Goal: Task Accomplishment & Management: Manage account settings

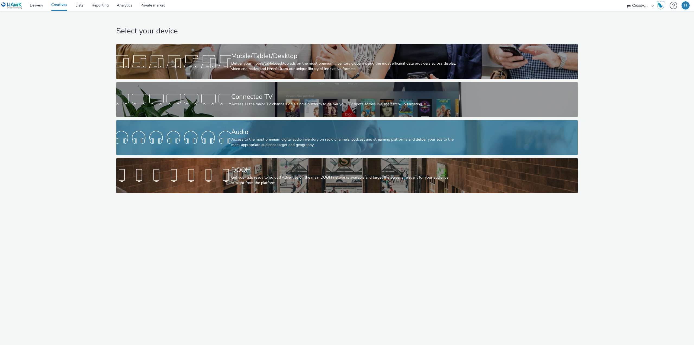
click at [245, 136] on div "Audio" at bounding box center [346, 131] width 230 height 9
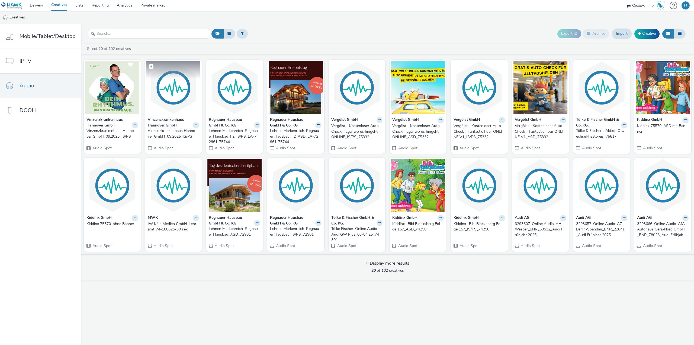
click at [176, 101] on img at bounding box center [173, 87] width 54 height 53
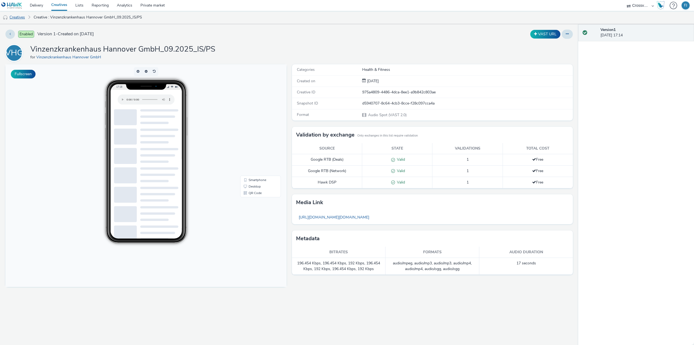
click at [21, 16] on link "Creatives" at bounding box center [14, 17] width 28 height 13
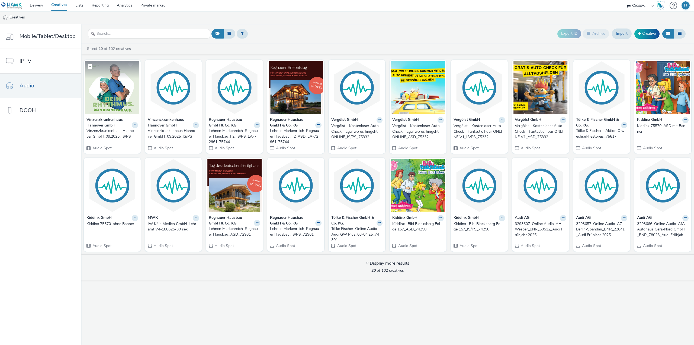
click at [111, 97] on img at bounding box center [112, 87] width 54 height 53
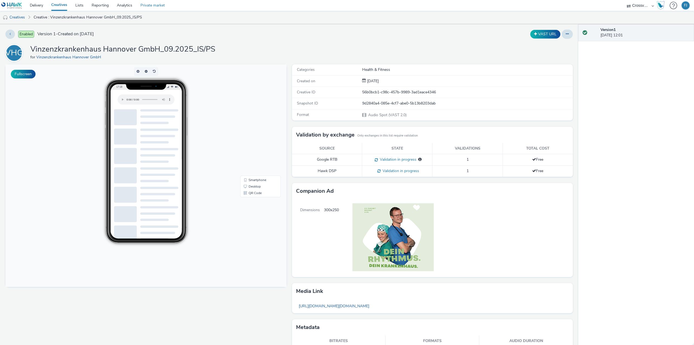
click at [147, 6] on link "Private market" at bounding box center [152, 5] width 33 height 11
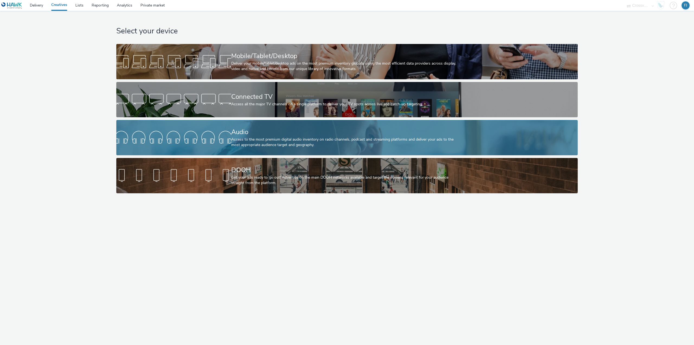
click at [244, 145] on div "Access to the most premium digital audio inventory on radio channels, podcast a…" at bounding box center [346, 142] width 230 height 11
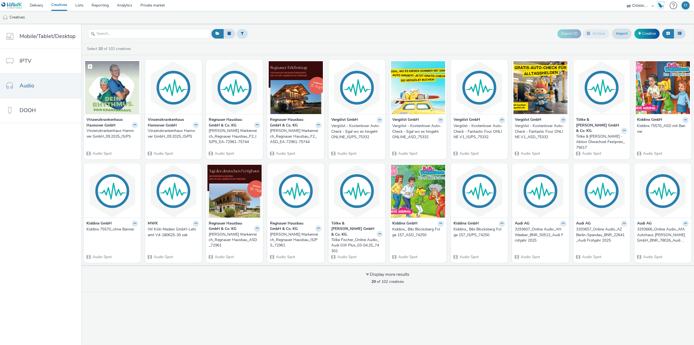
click at [114, 85] on img at bounding box center [112, 87] width 54 height 53
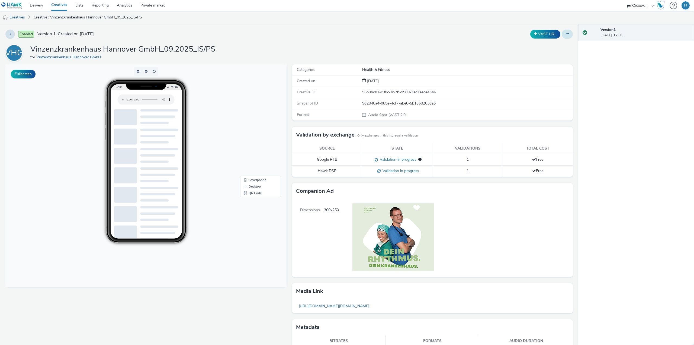
click at [566, 35] on icon at bounding box center [567, 34] width 3 height 4
click at [549, 48] on link "Edit" at bounding box center [552, 45] width 41 height 11
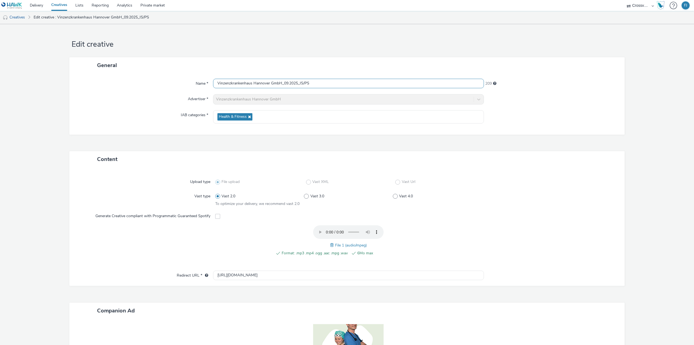
drag, startPoint x: 299, startPoint y: 84, endPoint x: 367, endPoint y: 82, distance: 68.1
click at [367, 83] on input "Vinzenzkrankenhaus Hannover GmbH_09.2025_IS/PS" at bounding box center [348, 83] width 271 height 9
type input "Vinzenzkrankenhaus Hannover GmbH_09.2025_ASD"
click at [650, 45] on form "Edit creative General Name * Vinzenzkrankenhaus Hannover GmbH_09.2025_ASD 211 A…" at bounding box center [347, 221] width 694 height 394
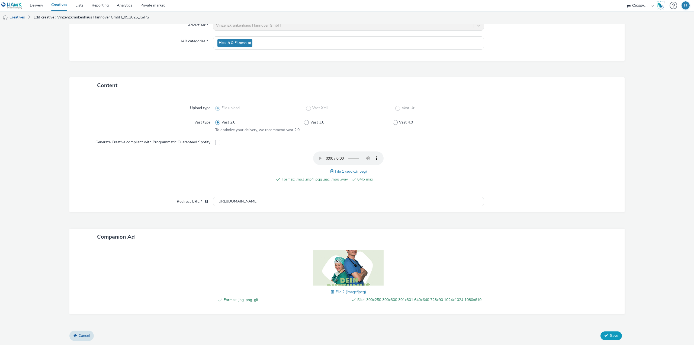
click at [605, 334] on button "Save" at bounding box center [611, 335] width 21 height 9
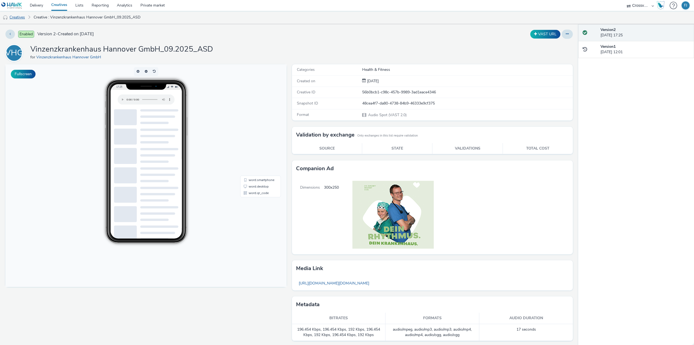
click at [15, 17] on link "Creatives" at bounding box center [14, 17] width 28 height 13
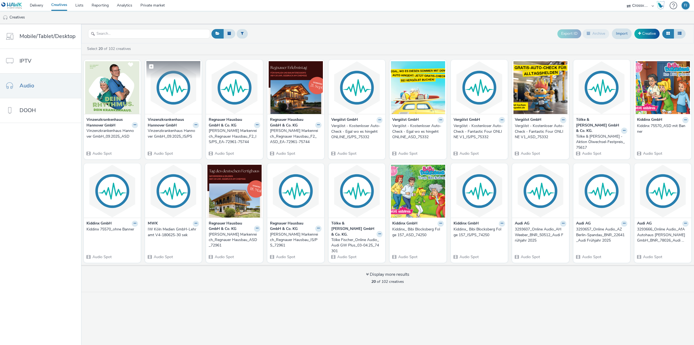
click at [171, 89] on img at bounding box center [173, 87] width 54 height 53
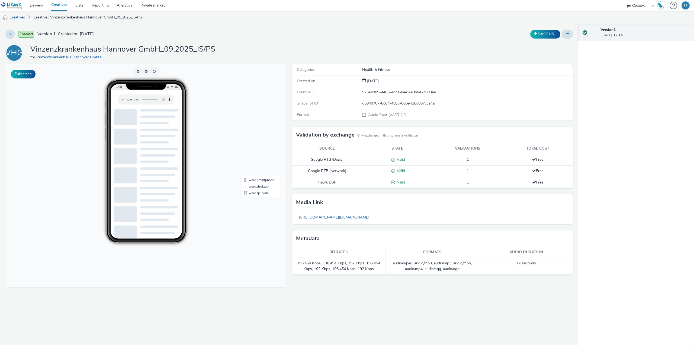
click at [17, 19] on link "Creatives" at bounding box center [14, 17] width 28 height 13
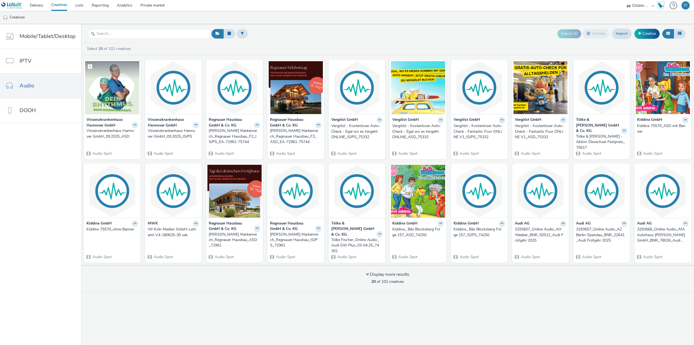
click at [117, 92] on img at bounding box center [112, 87] width 54 height 53
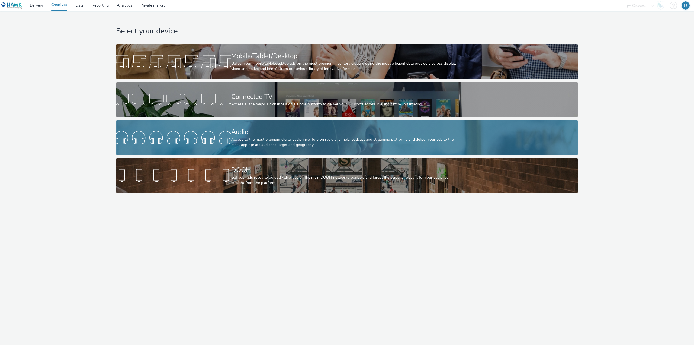
click at [246, 133] on div "Audio" at bounding box center [346, 131] width 230 height 9
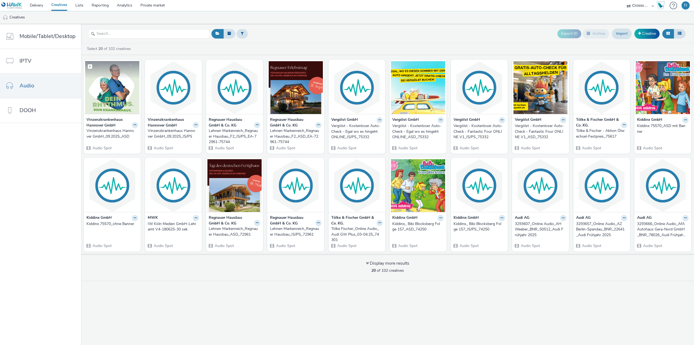
click at [88, 82] on img at bounding box center [112, 87] width 54 height 53
